Goal: Transaction & Acquisition: Download file/media

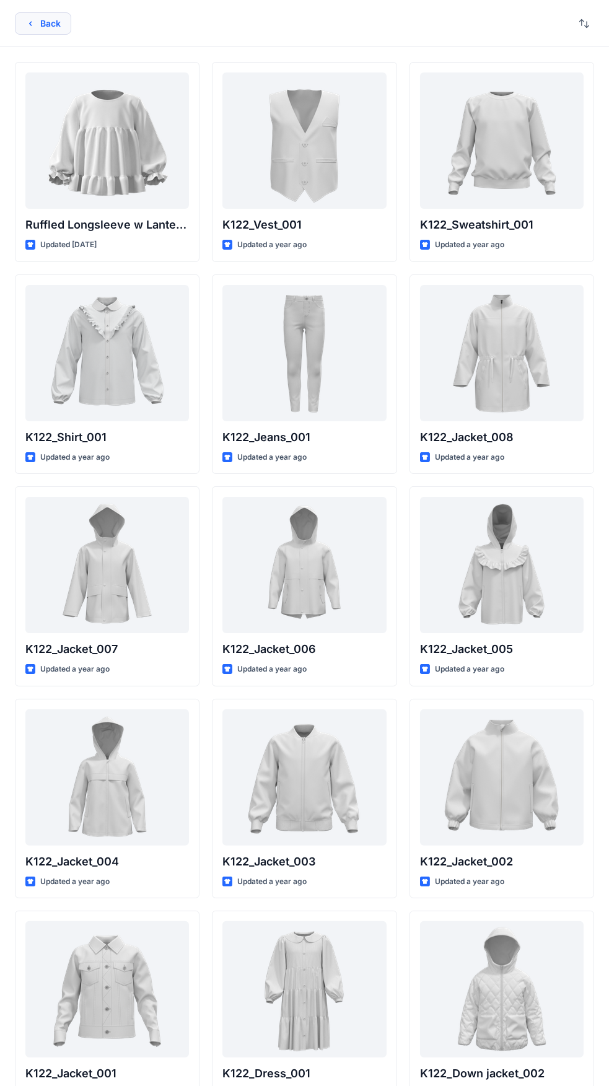
click at [35, 23] on button "Back" at bounding box center [43, 23] width 56 height 22
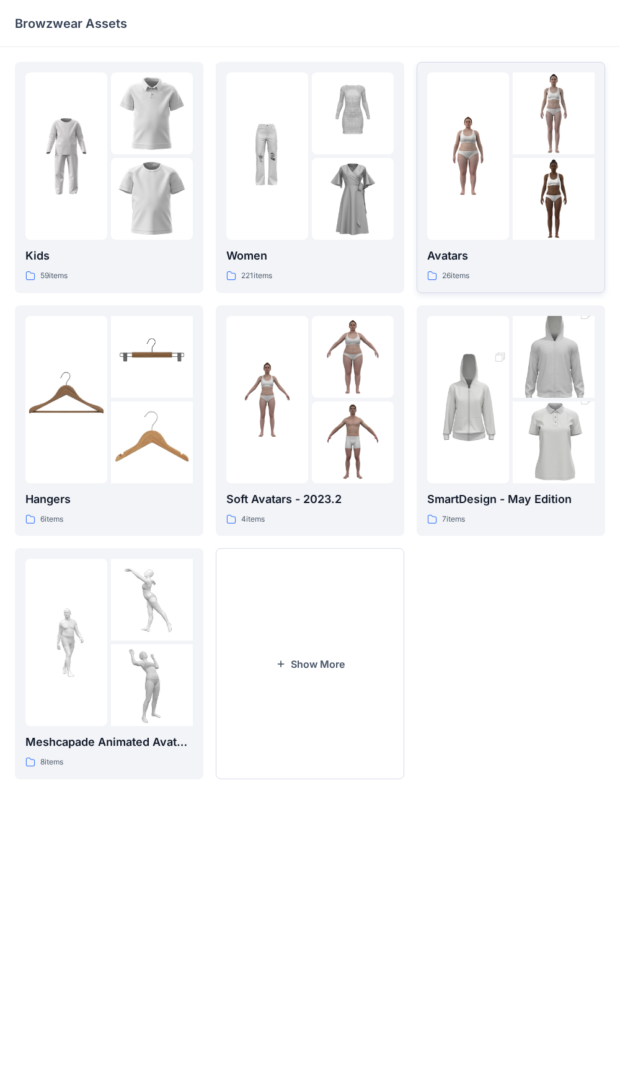
click at [446, 273] on p "26 items" at bounding box center [455, 275] width 27 height 13
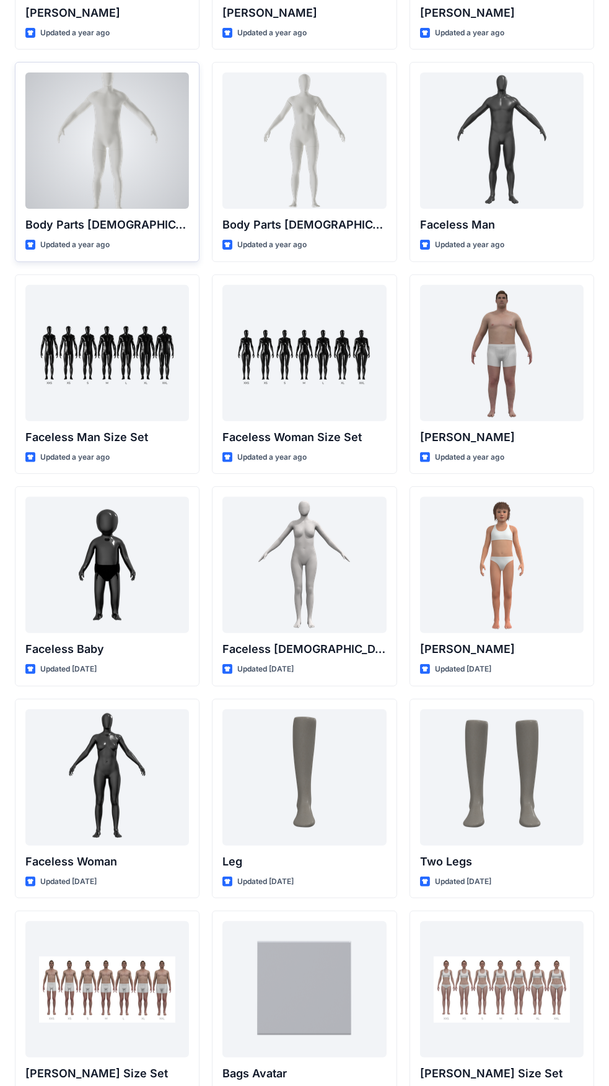
scroll to position [453, 0]
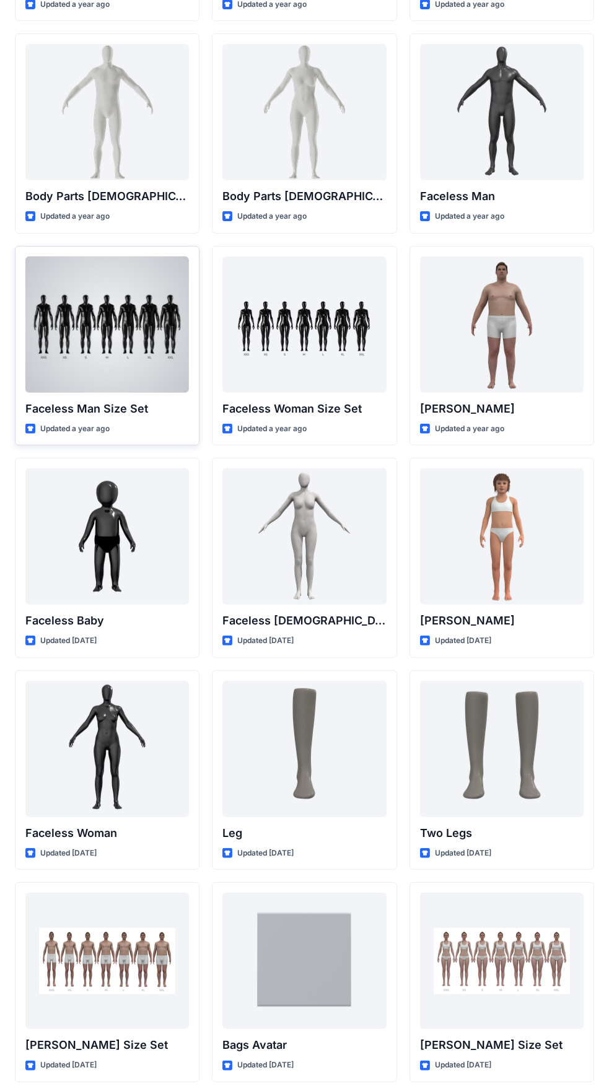
click at [94, 330] on div at bounding box center [107, 324] width 164 height 136
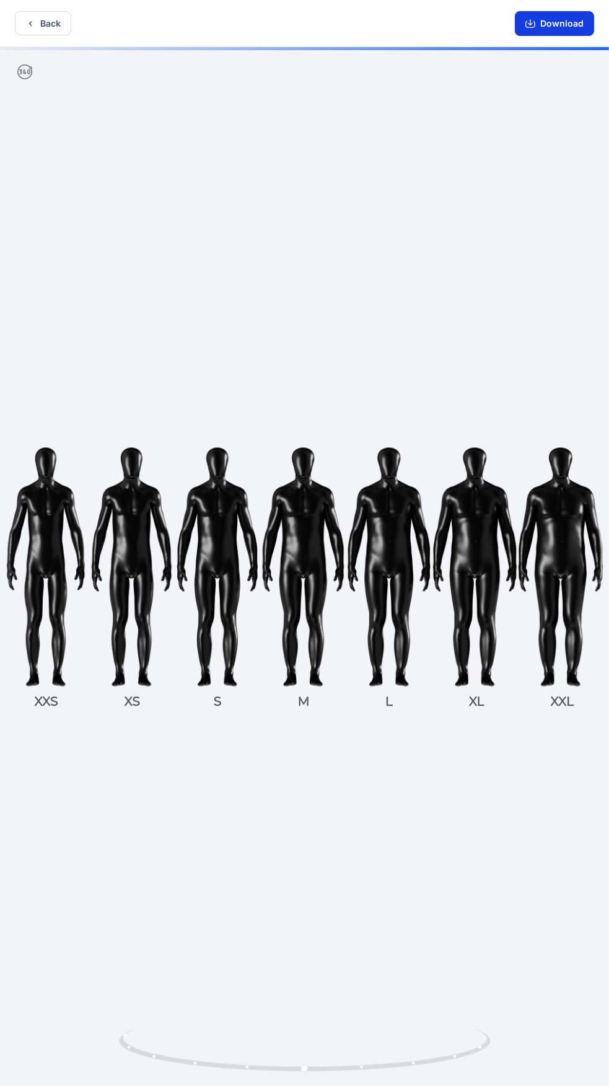
click at [553, 22] on button "Download" at bounding box center [554, 23] width 79 height 25
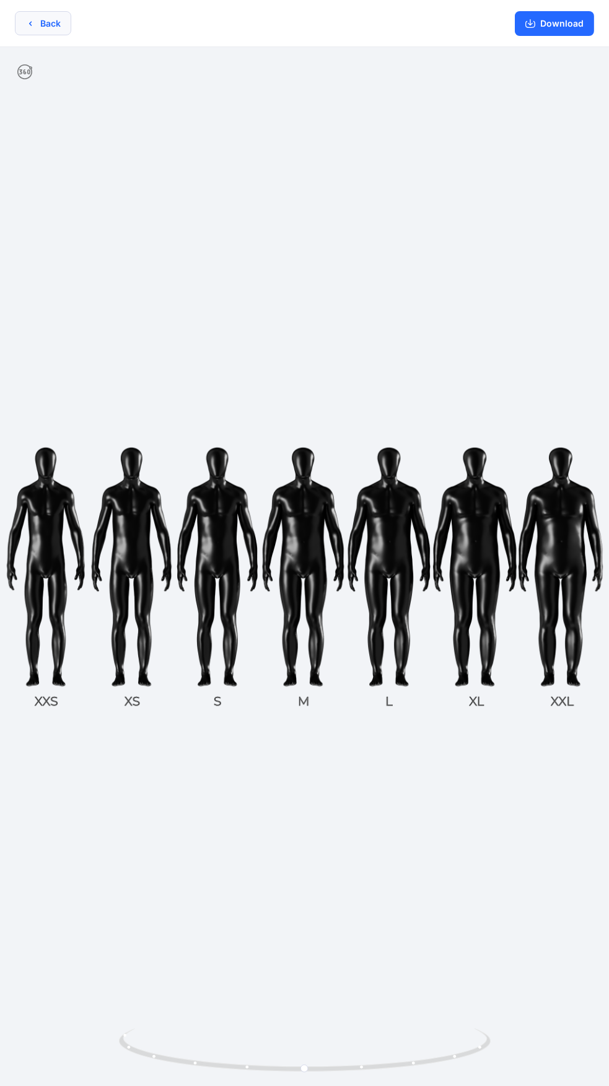
click at [45, 19] on button "Back" at bounding box center [43, 23] width 56 height 24
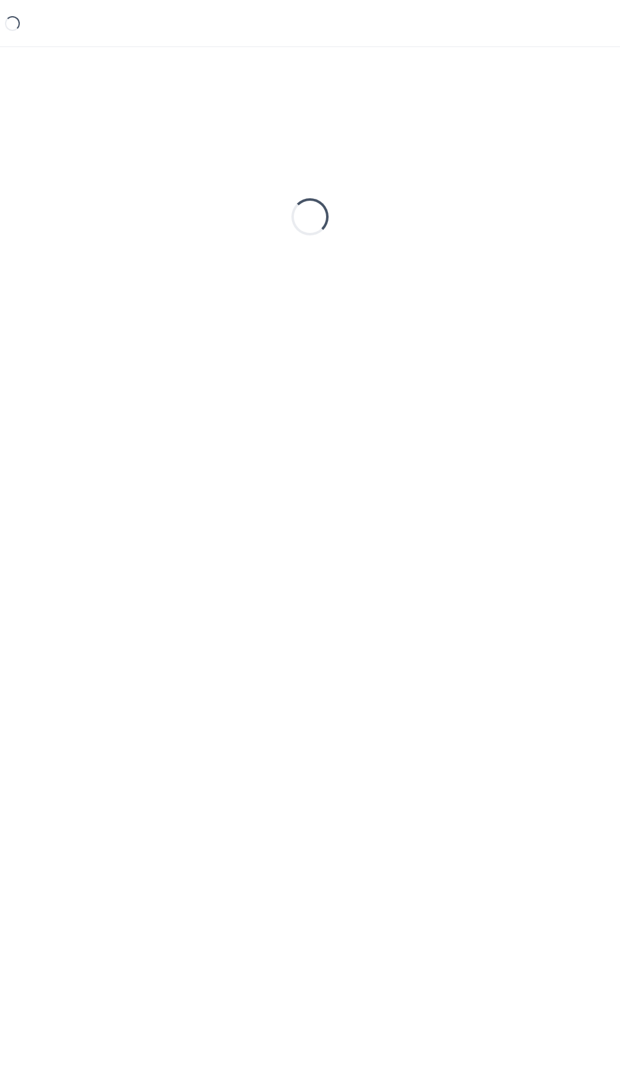
click at [37, 19] on div "Loading..." at bounding box center [310, 23] width 620 height 47
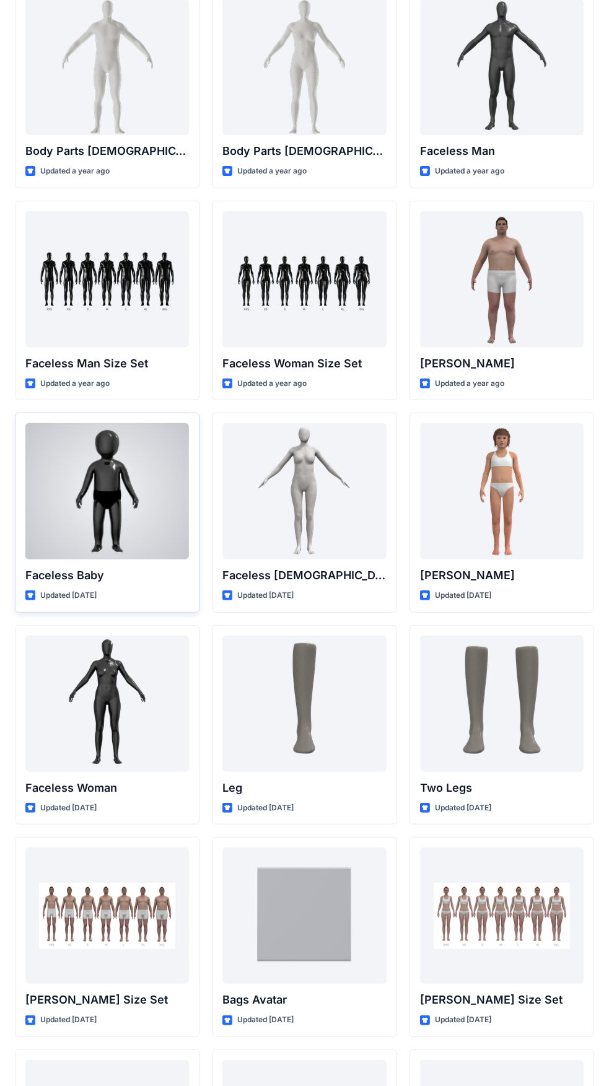
scroll to position [496, 0]
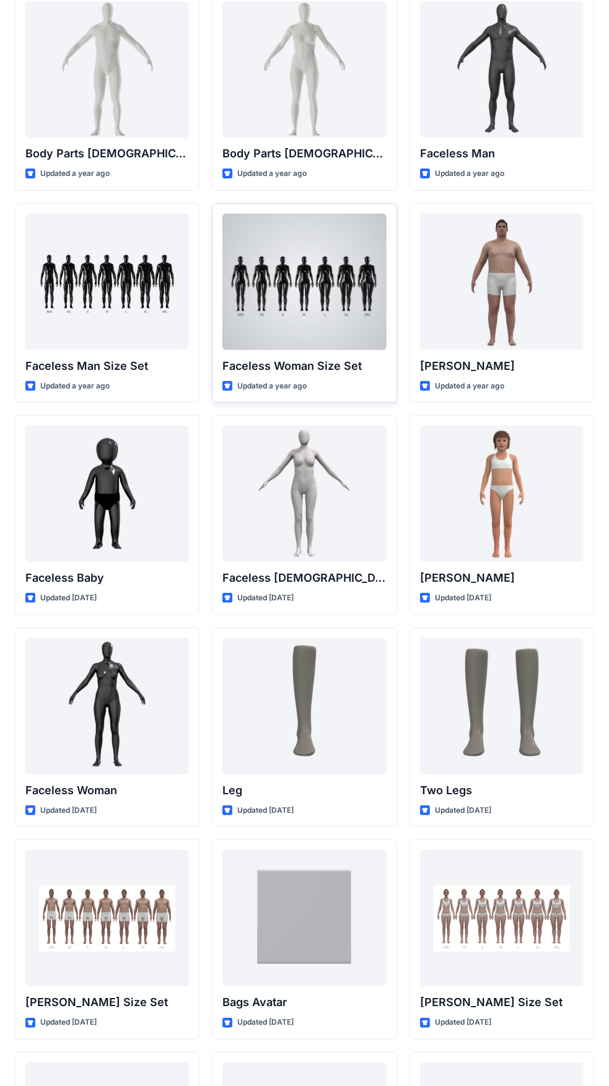
click at [353, 327] on div at bounding box center [304, 282] width 164 height 136
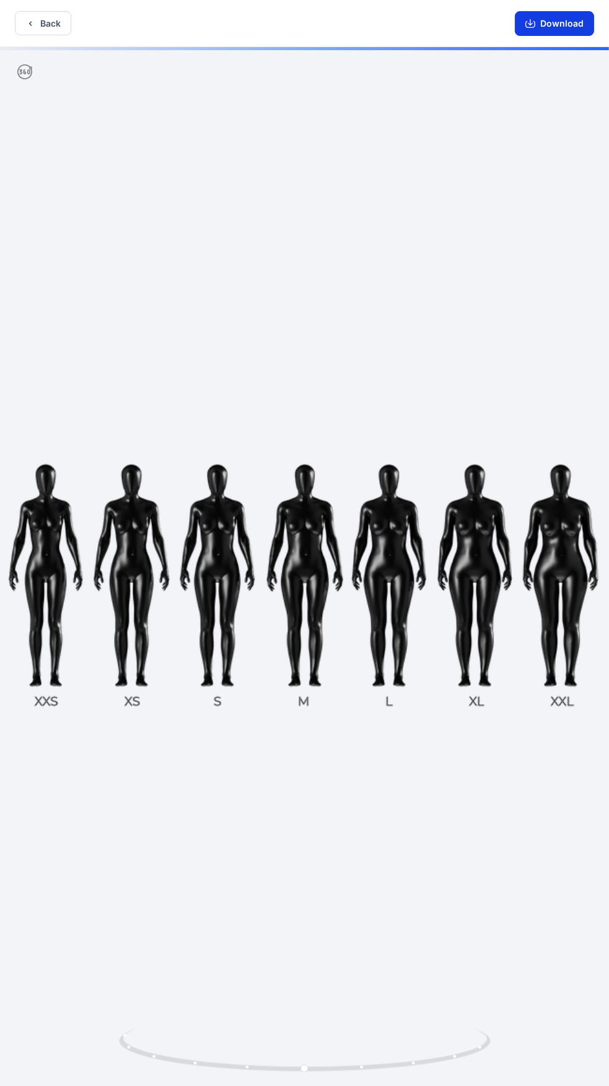
click at [547, 31] on button "Download" at bounding box center [554, 23] width 79 height 25
